Goal: Task Accomplishment & Management: Manage account settings

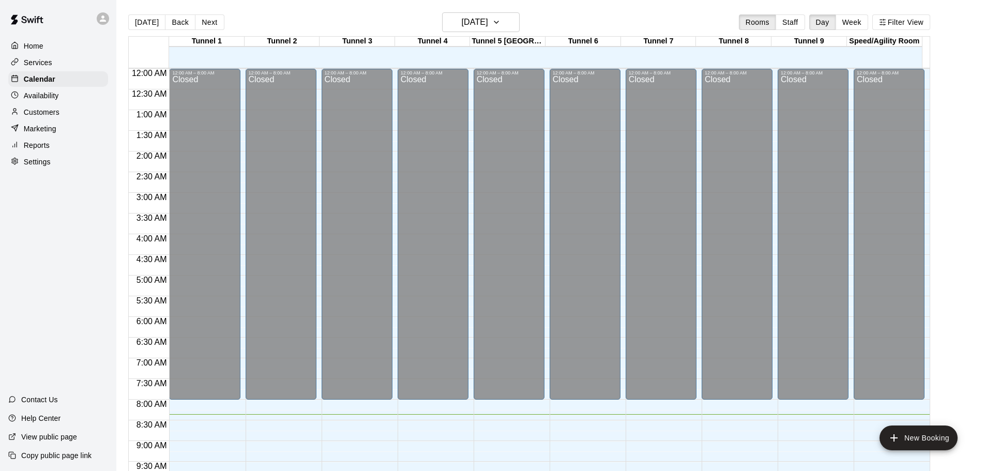
scroll to position [330, 0]
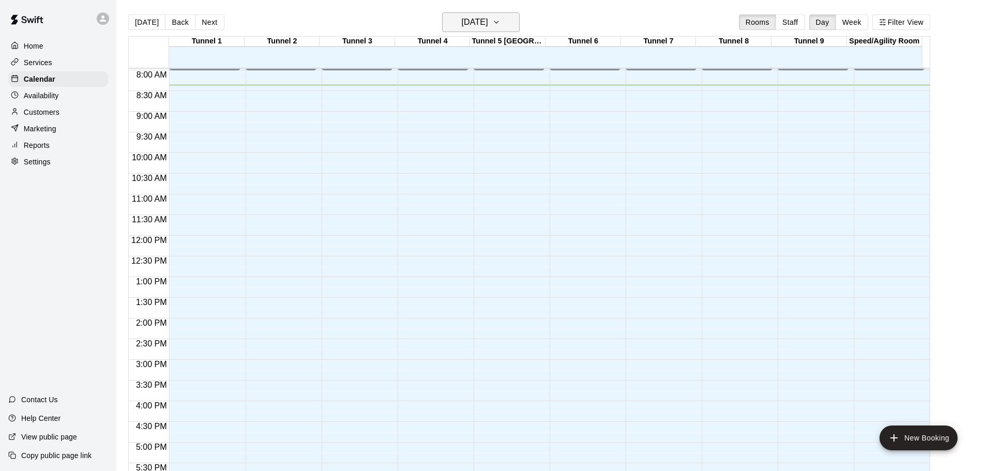
click at [488, 23] on h6 "[DATE]" at bounding box center [475, 22] width 26 height 14
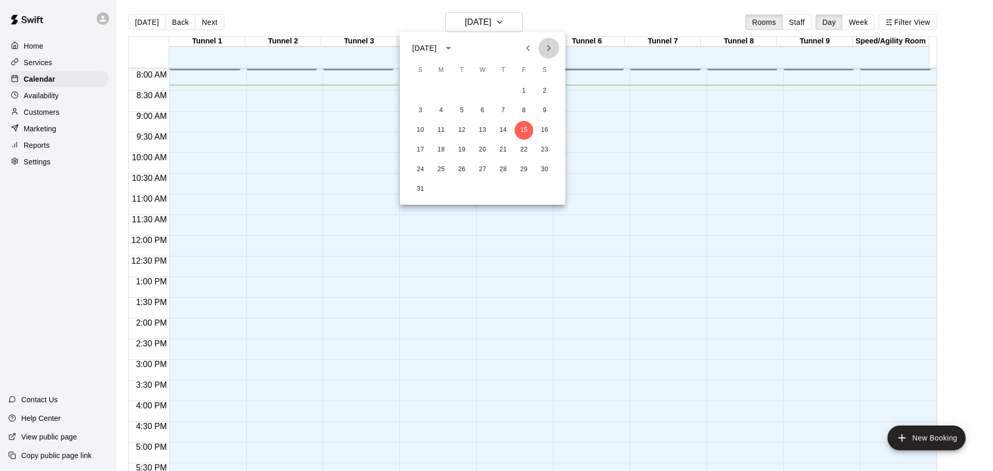
click at [550, 50] on icon "Next month" at bounding box center [549, 48] width 12 height 12
click at [421, 112] on button "7" at bounding box center [420, 110] width 19 height 19
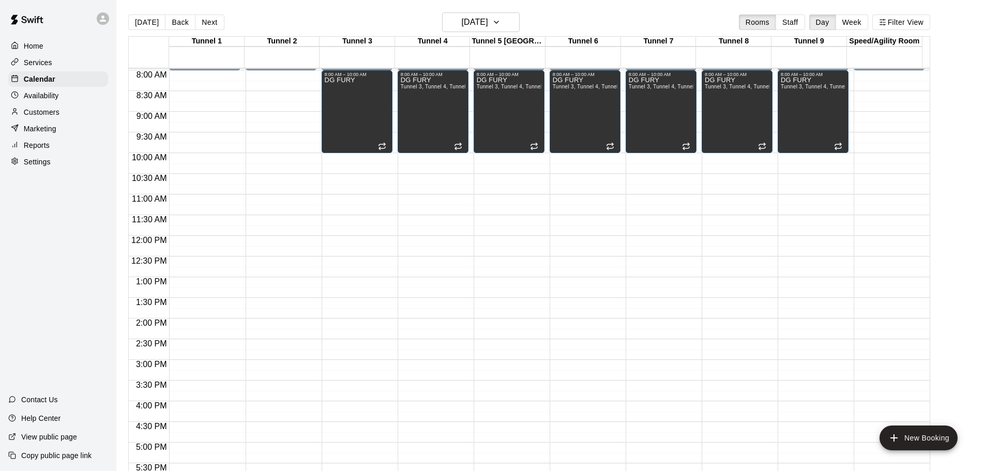
click at [279, 77] on div "12:00 AM – 8:00 AM Closed 6:00 PM – 11:59 PM Closed" at bounding box center [281, 235] width 71 height 993
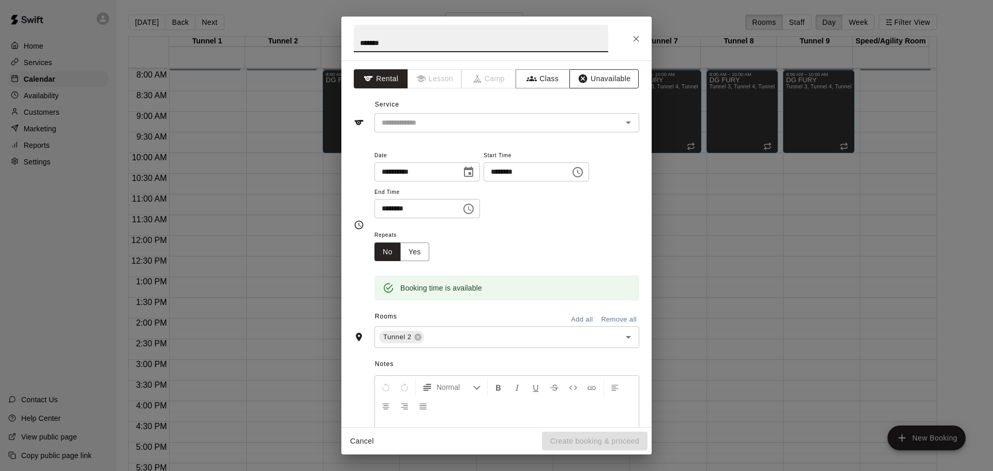
type input "*******"
click at [582, 81] on button "Unavailable" at bounding box center [604, 78] width 69 height 19
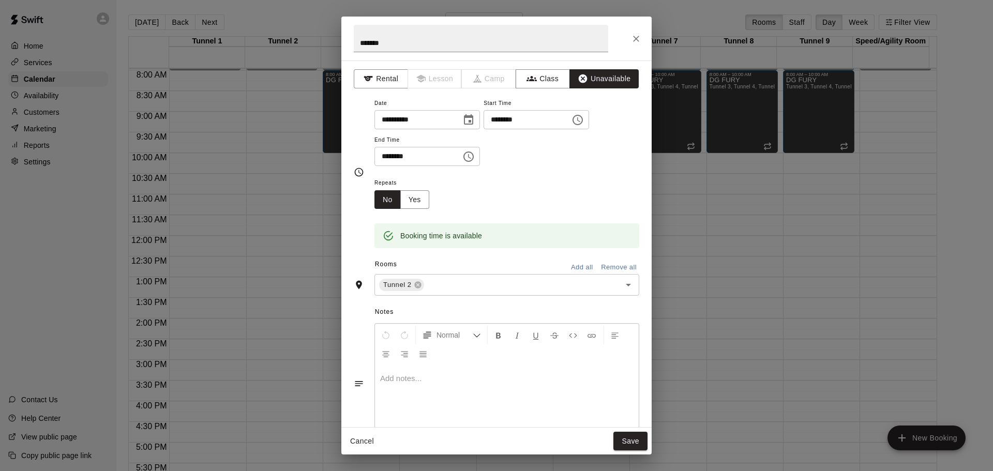
click at [388, 157] on input "********" at bounding box center [415, 156] width 80 height 19
type input "********"
click at [427, 197] on button "Yes" at bounding box center [414, 199] width 29 height 19
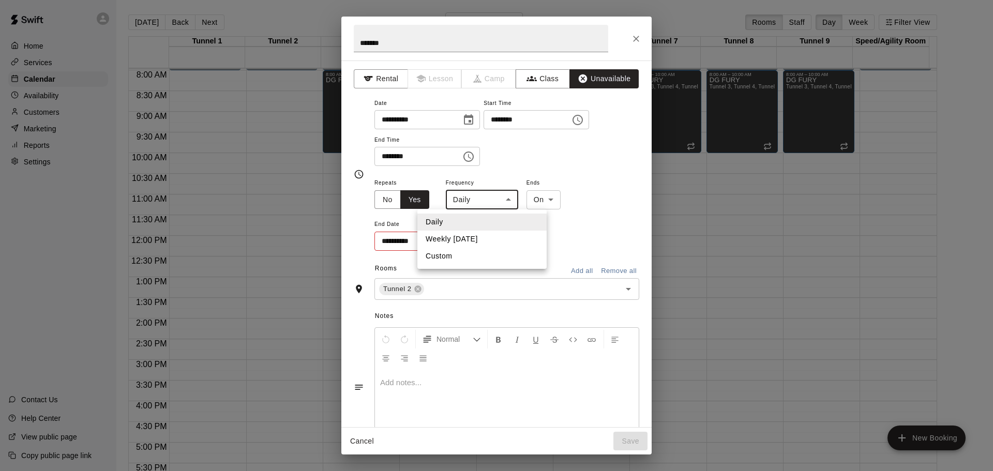
click at [492, 207] on body "Home Services Calendar Availability Customers Marketing Reports Settings Contac…" at bounding box center [496, 244] width 993 height 488
click at [475, 241] on li "Weekly [DATE]" at bounding box center [481, 239] width 129 height 17
type input "******"
click at [463, 243] on icon "Choose date" at bounding box center [466, 240] width 9 height 10
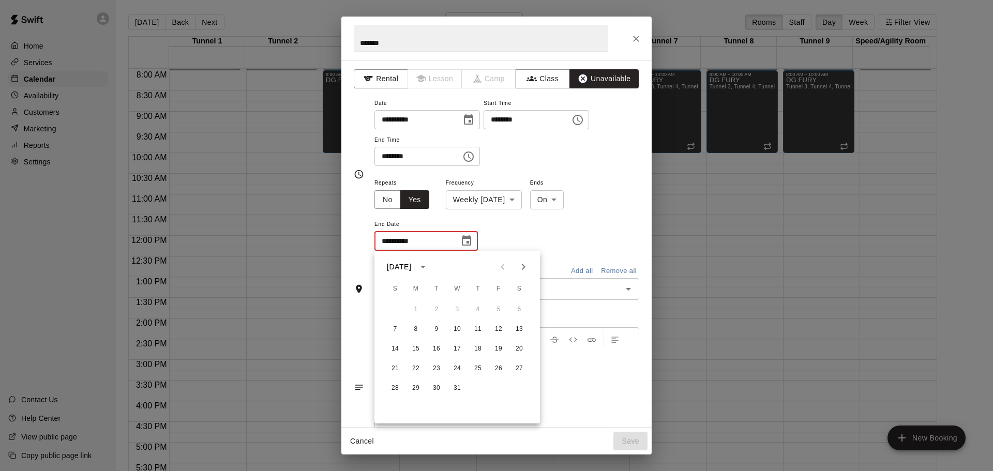
click at [520, 269] on icon "Next month" at bounding box center [523, 267] width 12 height 12
click at [505, 270] on icon "Previous month" at bounding box center [503, 267] width 12 height 12
click at [392, 366] on button "22" at bounding box center [395, 369] width 19 height 19
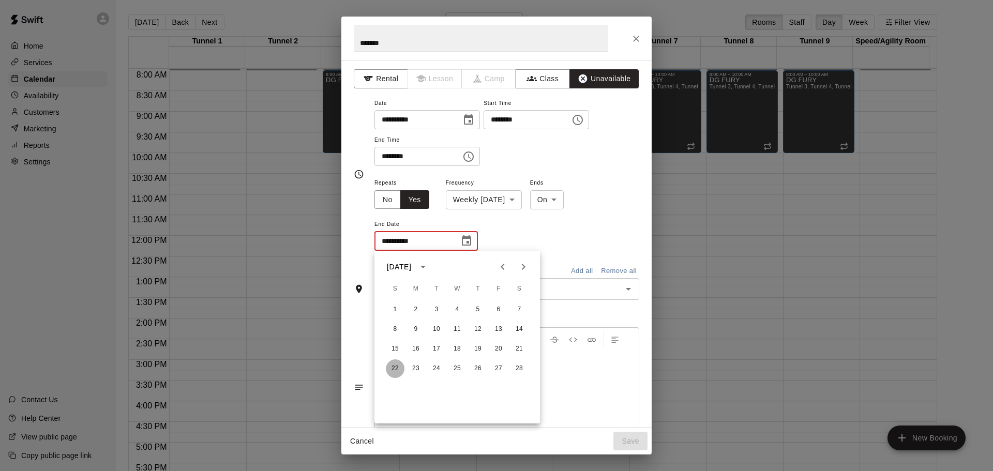
type input "**********"
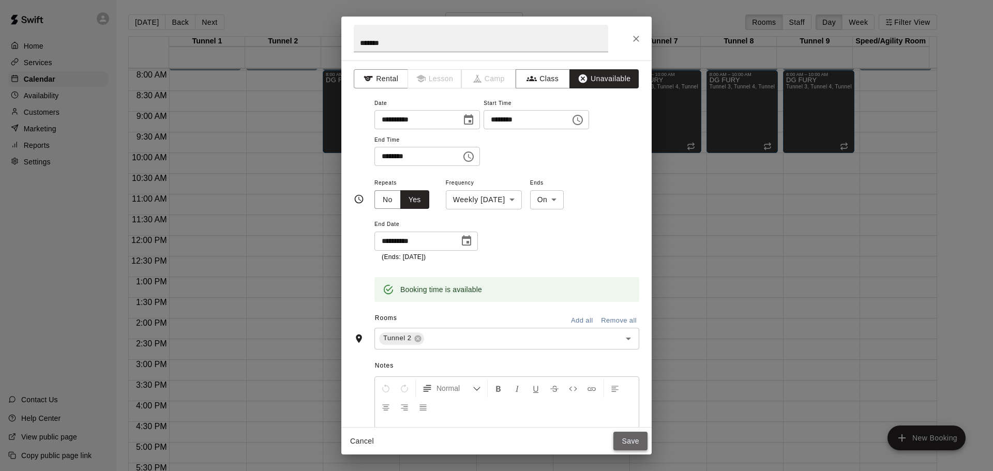
click at [638, 446] on button "Save" at bounding box center [631, 441] width 34 height 19
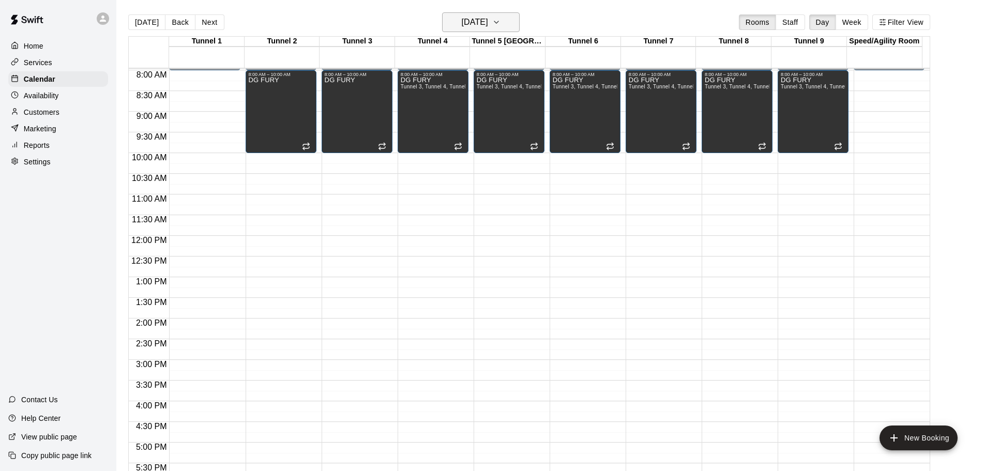
click at [501, 26] on icon "button" at bounding box center [496, 22] width 8 height 12
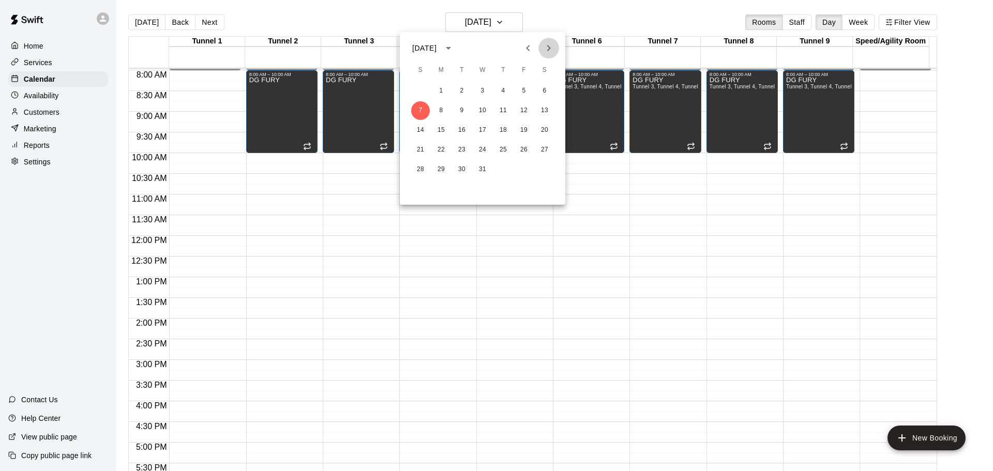
click at [549, 49] on icon "Next month" at bounding box center [549, 48] width 4 height 6
click at [417, 147] on button "22" at bounding box center [420, 150] width 19 height 19
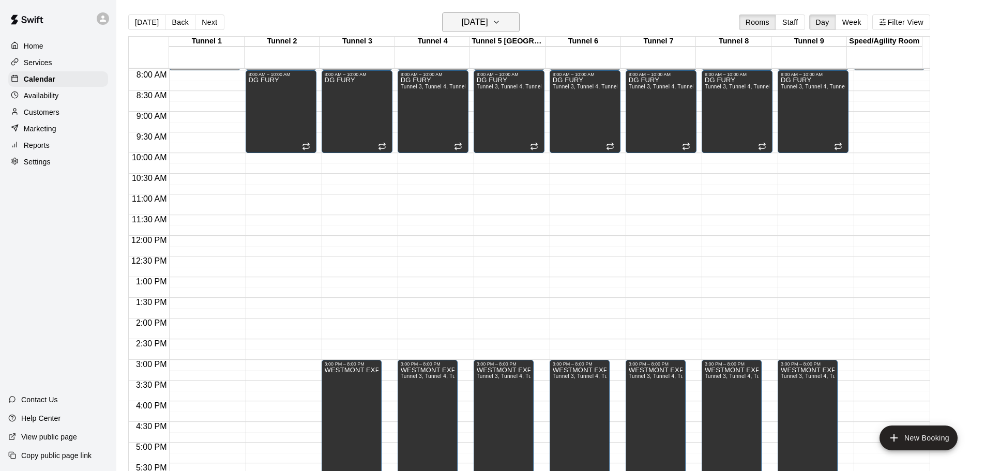
click at [488, 25] on h6 "[DATE]" at bounding box center [475, 22] width 26 height 14
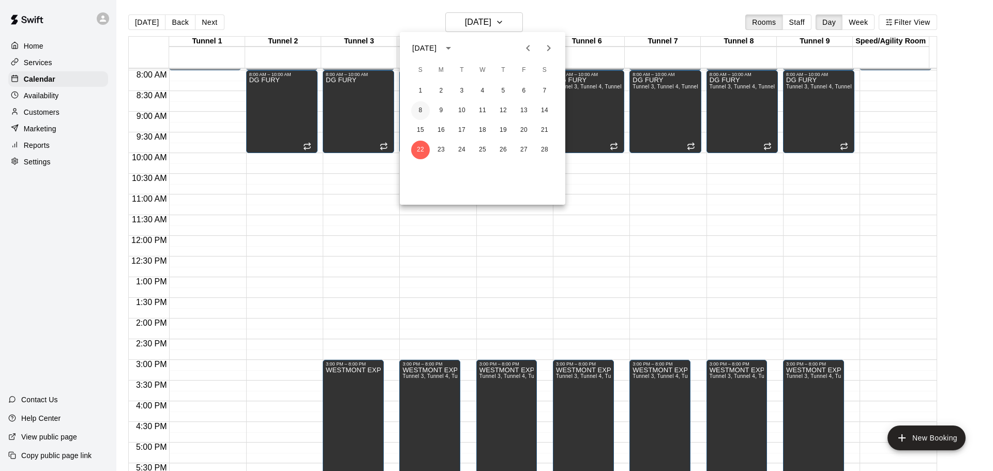
click at [422, 108] on button "8" at bounding box center [420, 110] width 19 height 19
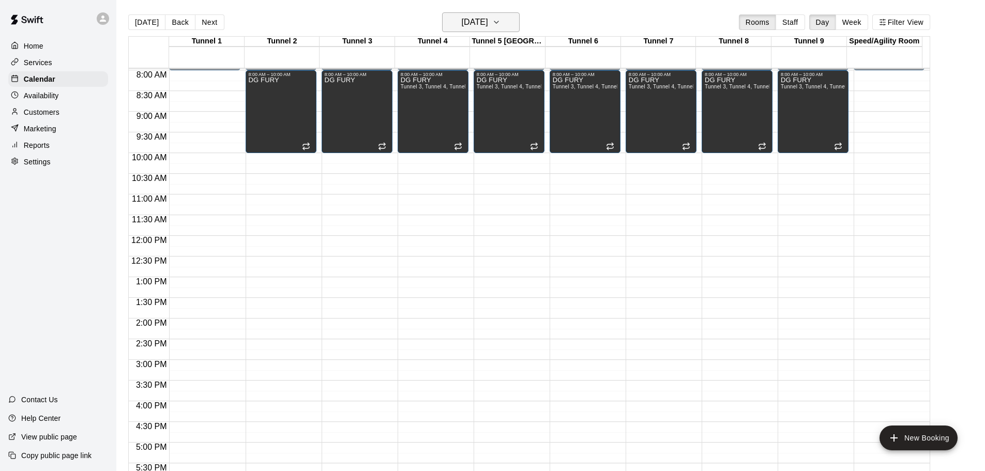
click at [488, 23] on h6 "[DATE]" at bounding box center [475, 22] width 26 height 14
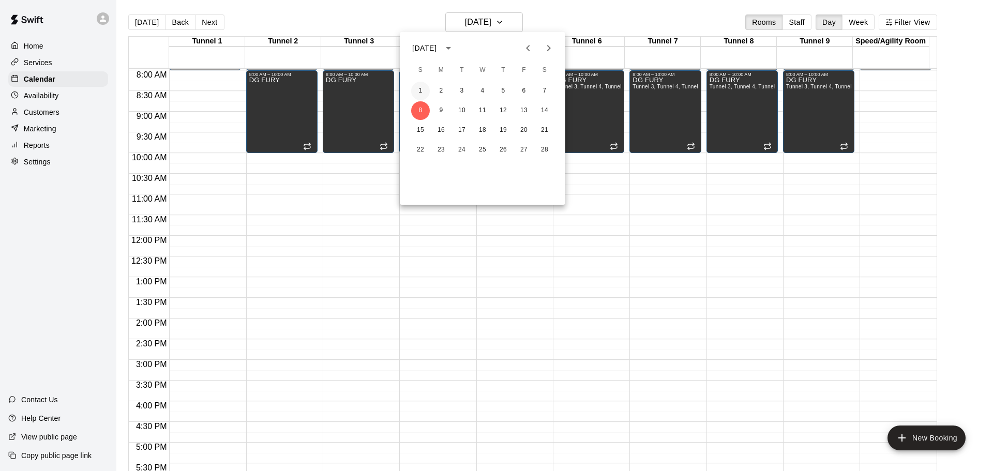
click at [418, 89] on button "1" at bounding box center [420, 91] width 19 height 19
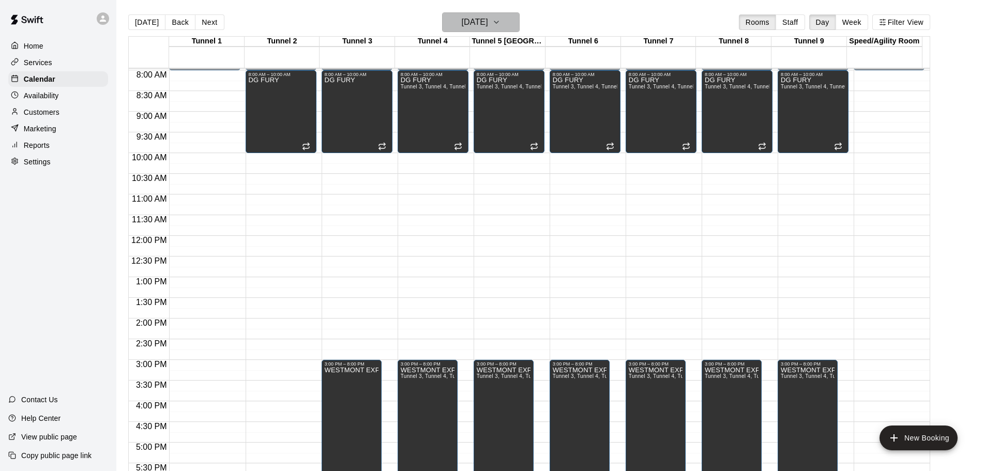
click at [488, 23] on h6 "[DATE]" at bounding box center [475, 22] width 26 height 14
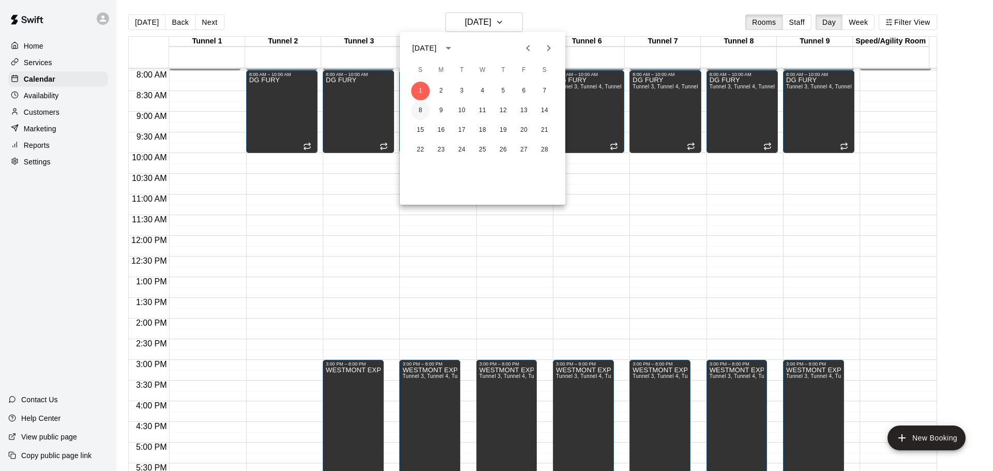
click at [425, 107] on button "8" at bounding box center [420, 110] width 19 height 19
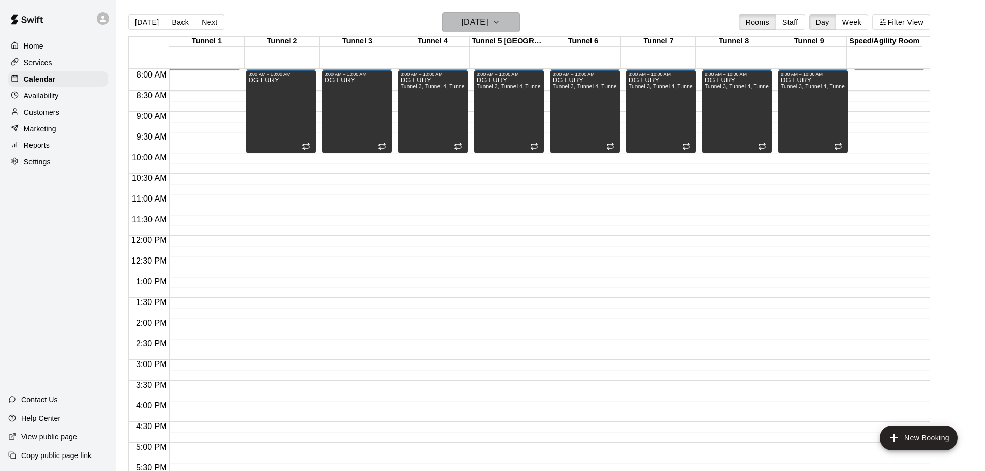
click at [466, 25] on h6 "[DATE]" at bounding box center [475, 22] width 26 height 14
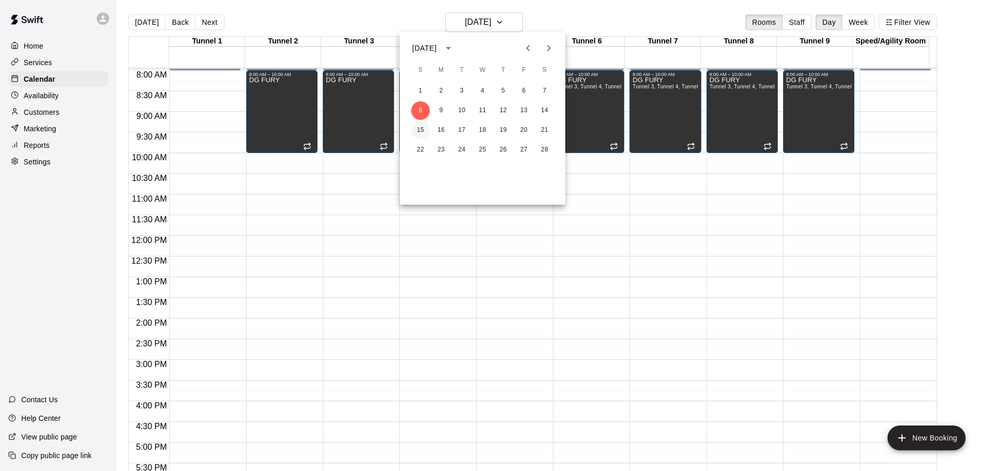
click at [420, 133] on button "15" at bounding box center [420, 130] width 19 height 19
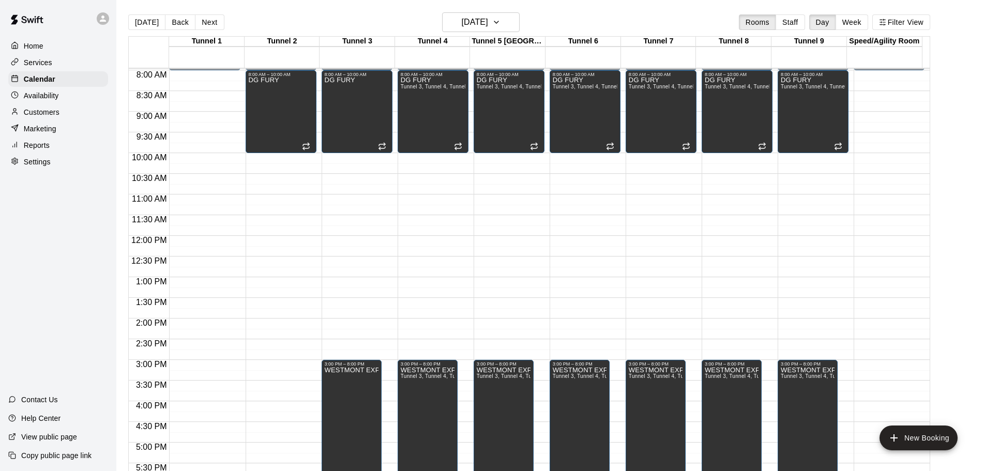
click at [524, 20] on div "[DATE] Back [DATE][DATE] Rooms Staff Day Week Filter View" at bounding box center [529, 24] width 802 height 24
click at [501, 20] on icon "button" at bounding box center [496, 22] width 8 height 12
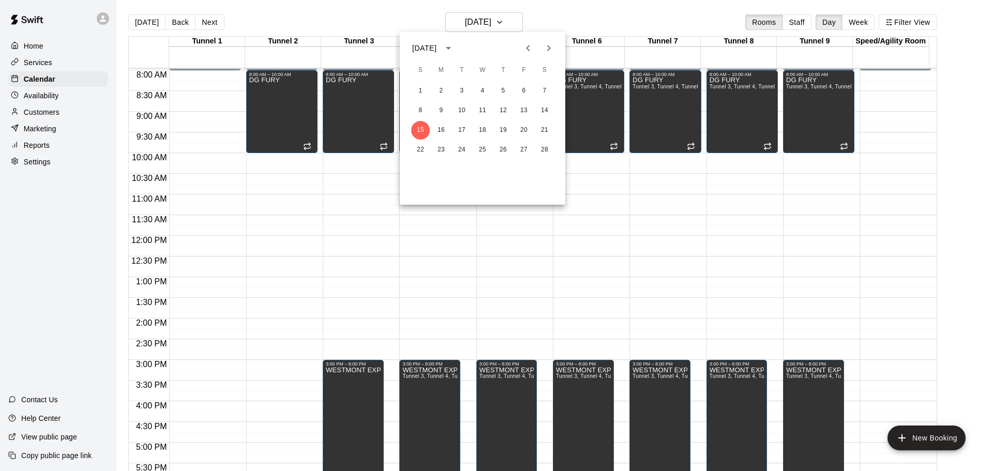
click at [508, 21] on div at bounding box center [496, 235] width 993 height 471
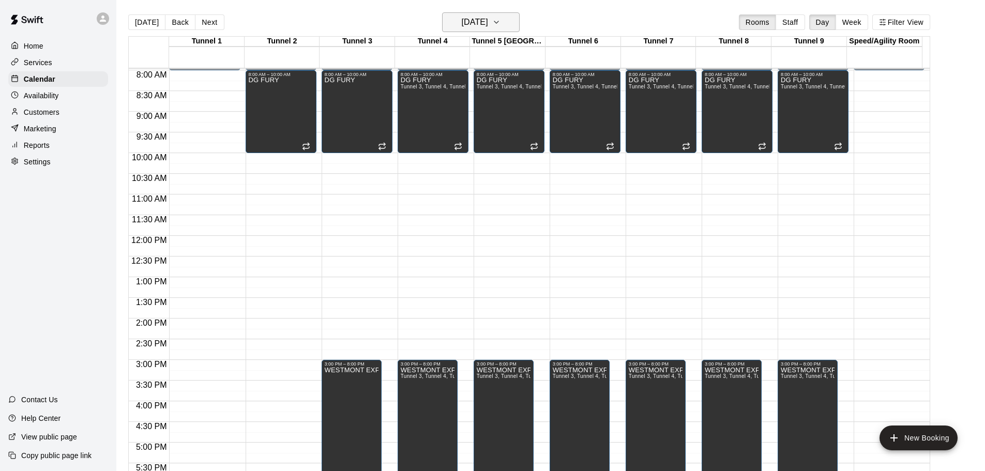
click at [474, 23] on h6 "[DATE]" at bounding box center [475, 22] width 26 height 14
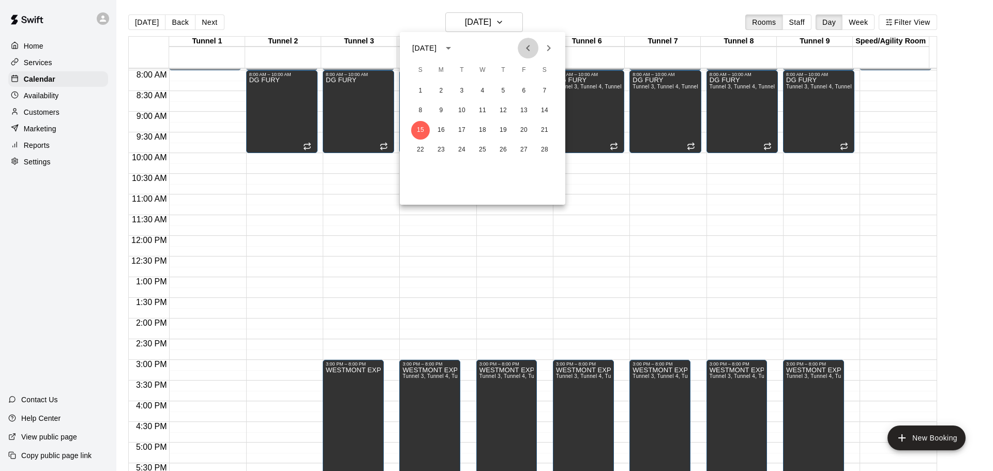
click at [528, 49] on icon "Previous month" at bounding box center [528, 48] width 4 height 6
click at [545, 92] on button "3" at bounding box center [544, 91] width 19 height 19
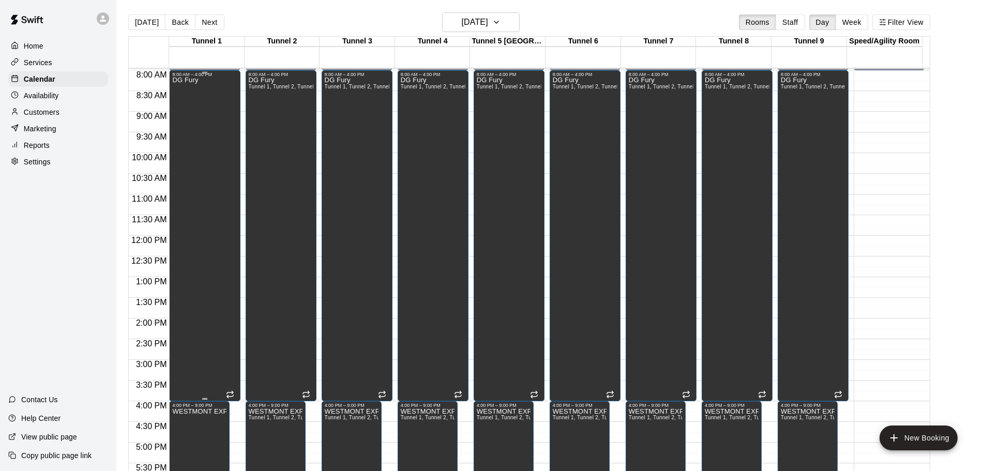
click at [205, 138] on div "DG Fury" at bounding box center [204, 312] width 65 height 471
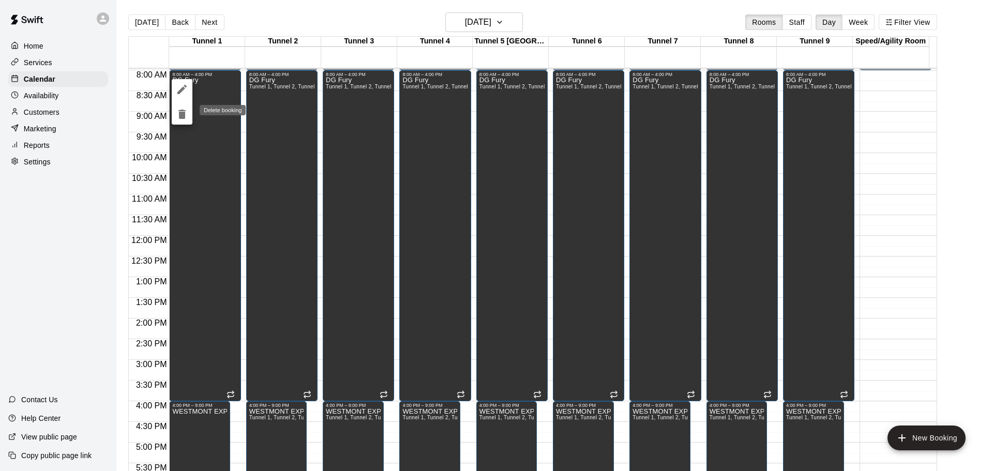
click at [180, 118] on icon "delete" at bounding box center [181, 114] width 7 height 9
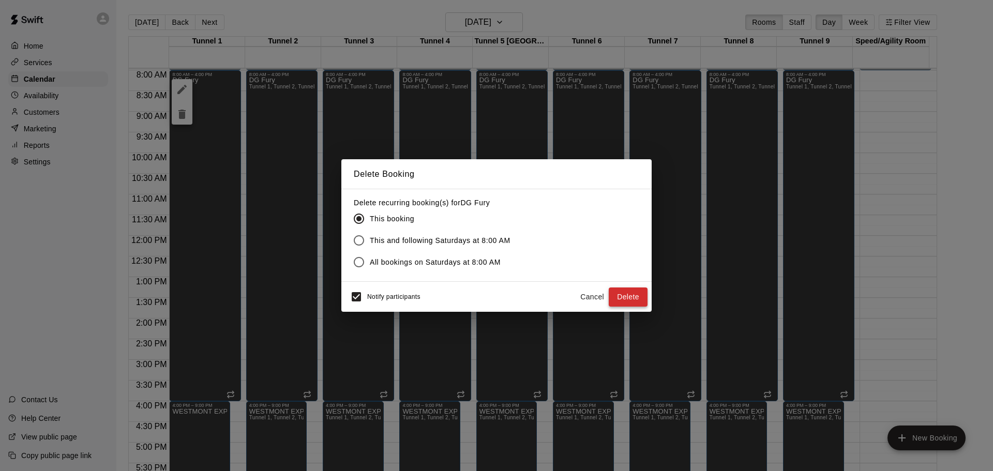
click at [629, 296] on button "Delete" at bounding box center [628, 297] width 39 height 19
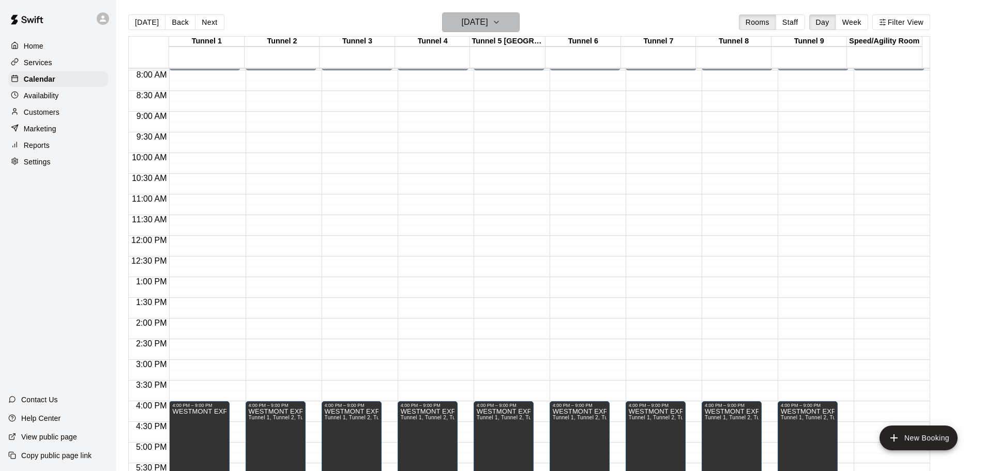
click at [488, 25] on h6 "[DATE]" at bounding box center [475, 22] width 26 height 14
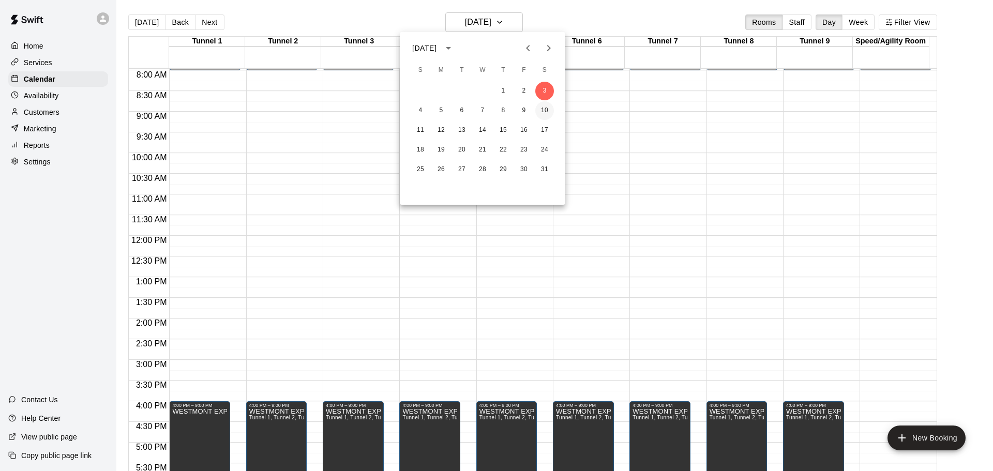
click at [546, 114] on button "10" at bounding box center [544, 110] width 19 height 19
